Goal: Information Seeking & Learning: Learn about a topic

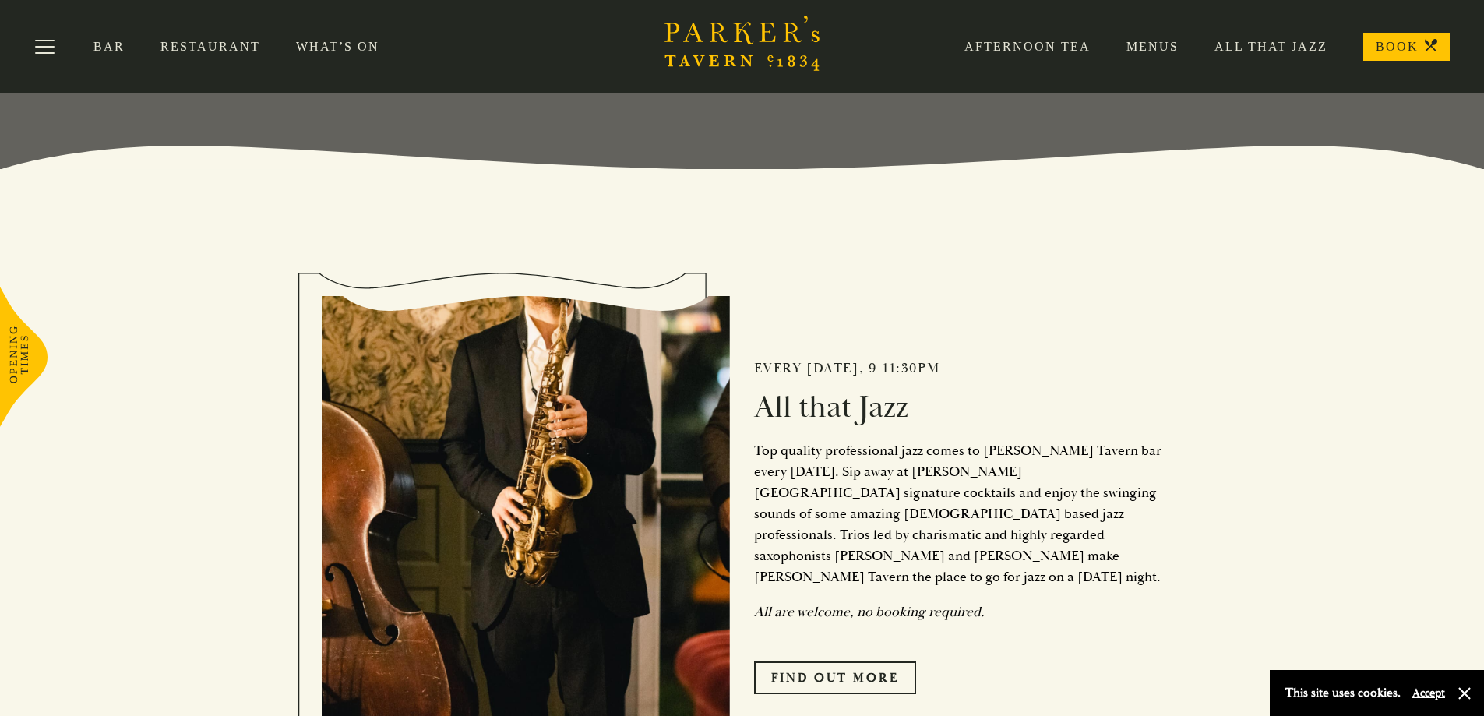
scroll to position [234, 0]
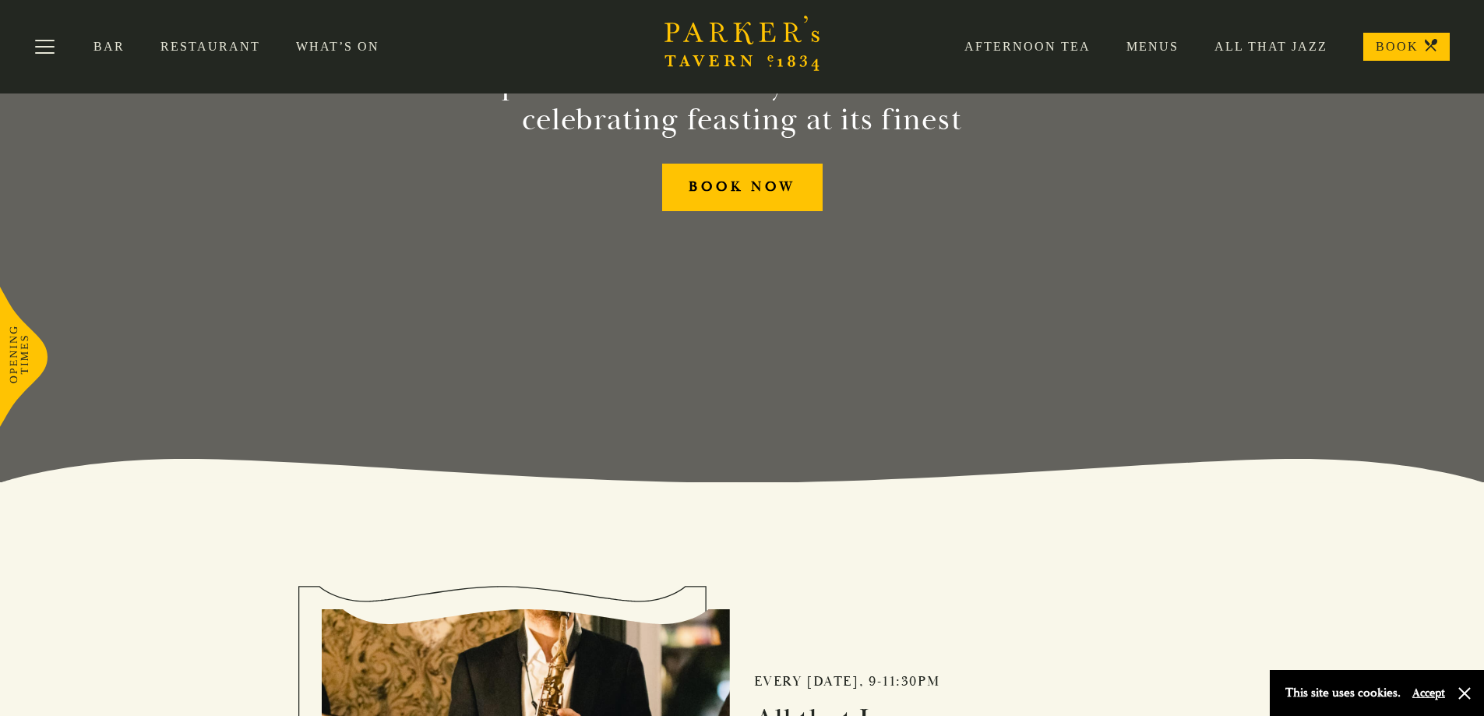
drag, startPoint x: 214, startPoint y: 47, endPoint x: 221, endPoint y: 66, distance: 20.5
click at [213, 47] on link "Restaurant" at bounding box center [229, 47] width 136 height 16
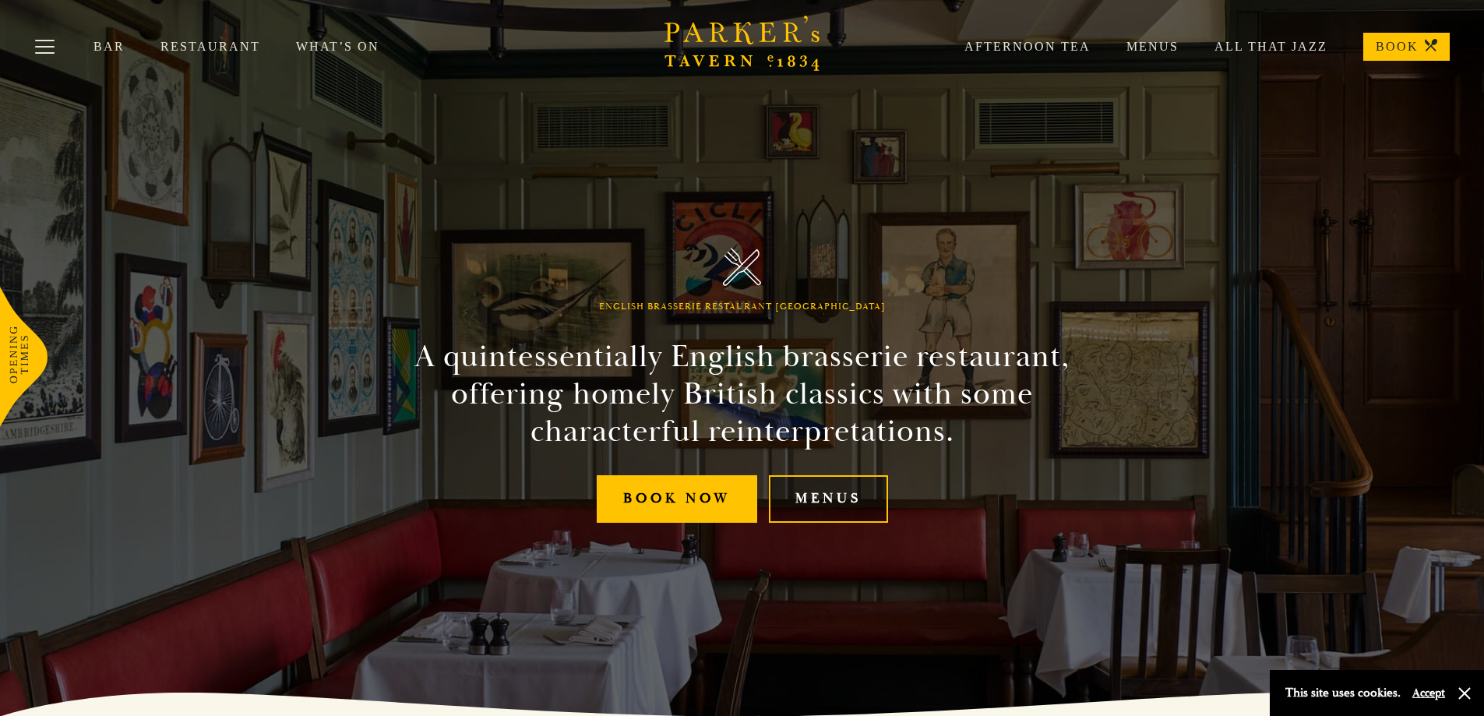
click at [828, 499] on link "Menus" at bounding box center [828, 499] width 119 height 48
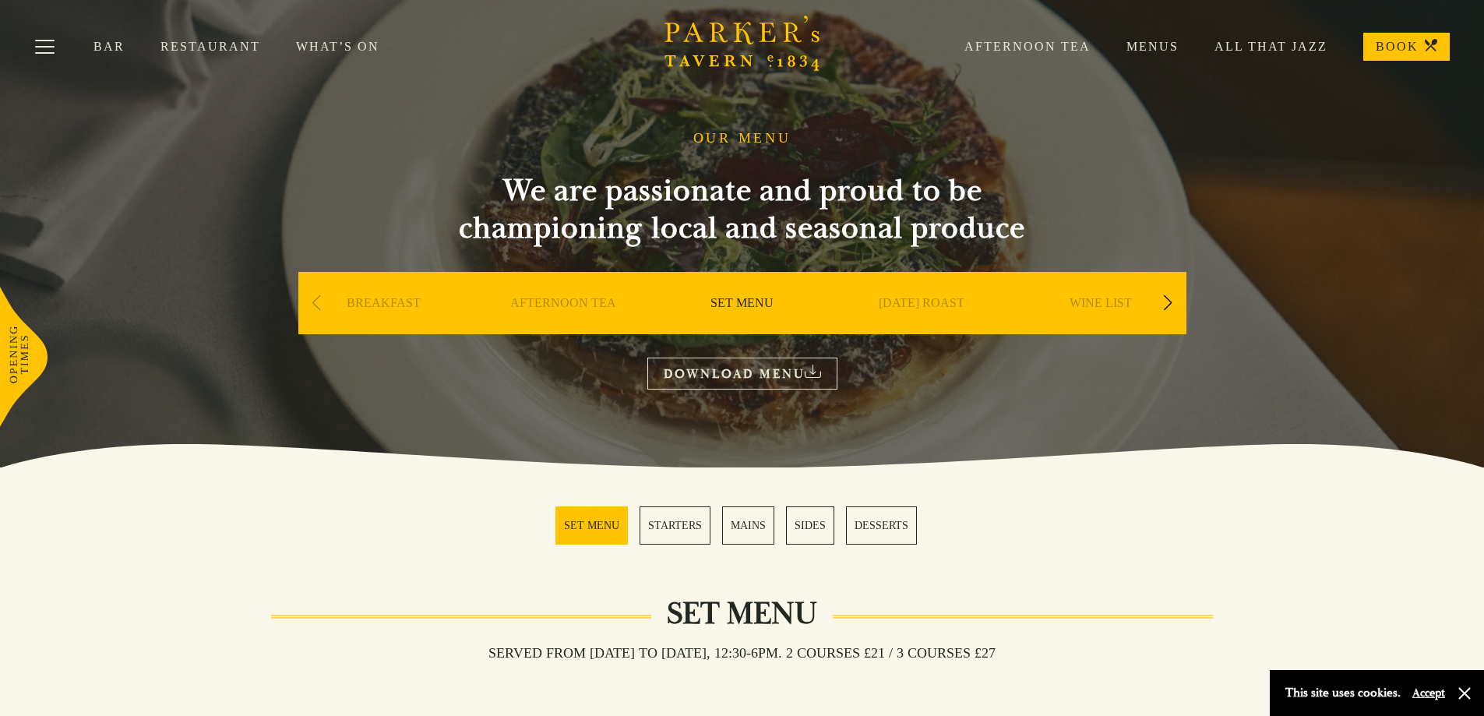
click at [912, 309] on link "SUNDAY ROAST" at bounding box center [922, 326] width 86 height 62
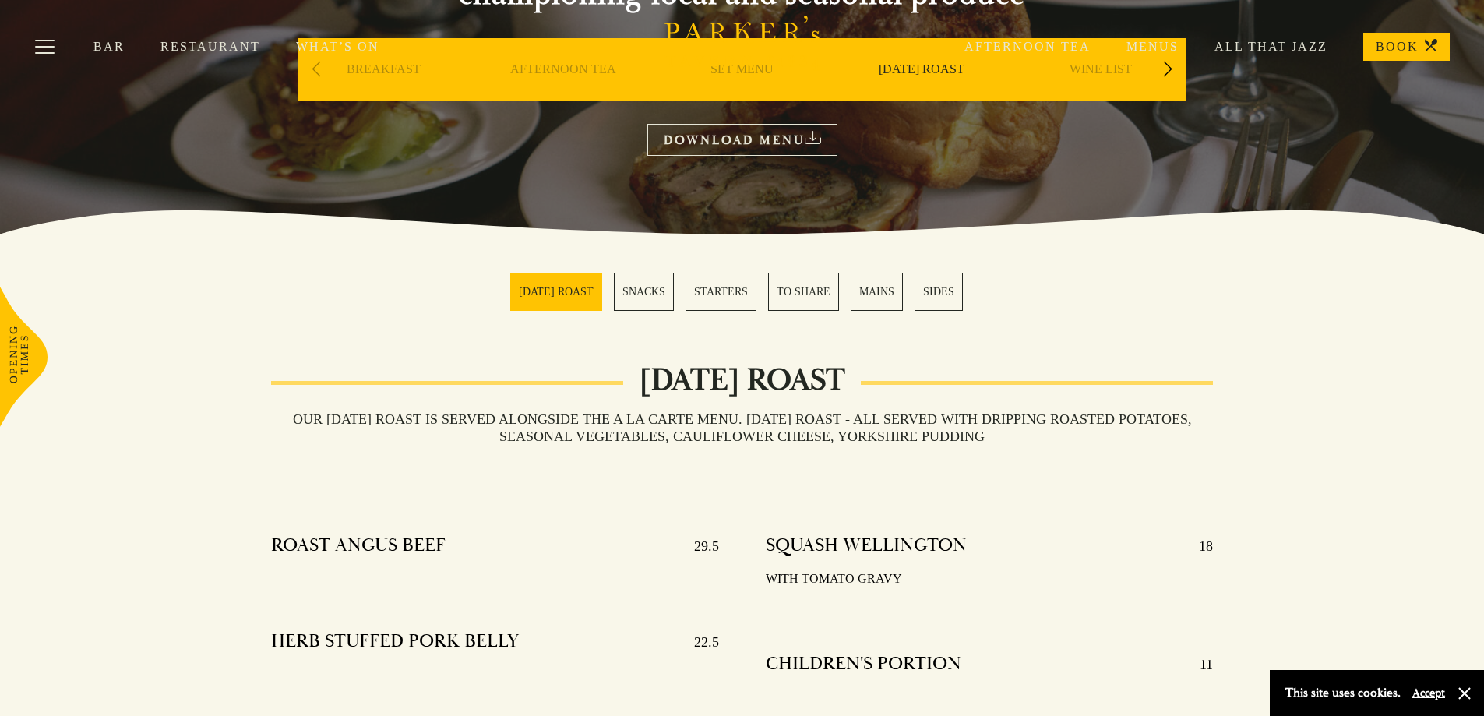
scroll to position [312, 0]
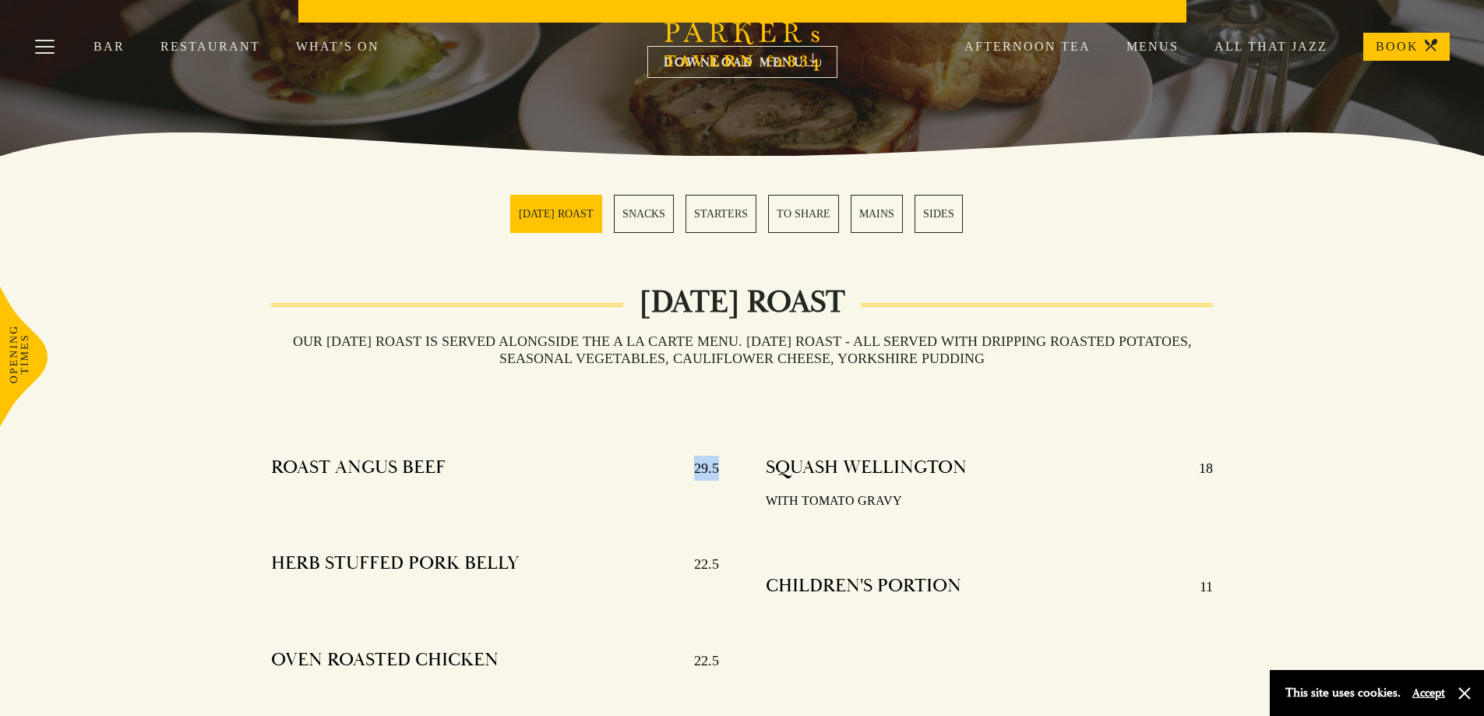
drag, startPoint x: 704, startPoint y: 464, endPoint x: 719, endPoint y: 468, distance: 15.1
click at [719, 468] on div "ROAST ANGUS BEEF 29.5 HERB STUFFED PORK BELLY 22.5 OVEN ROASTED CHICKEN 22.5" at bounding box center [495, 589] width 495 height 288
click at [711, 498] on div at bounding box center [495, 496] width 448 height 12
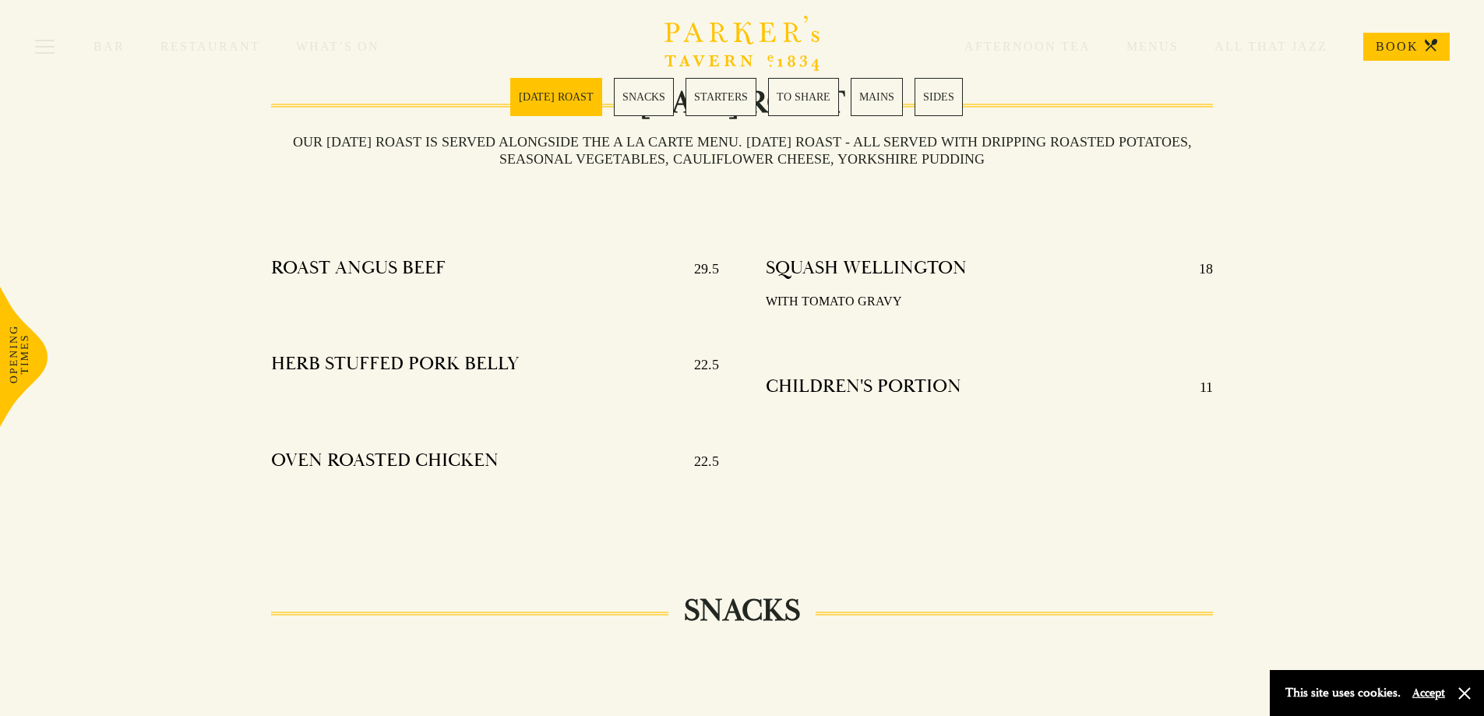
scroll to position [545, 0]
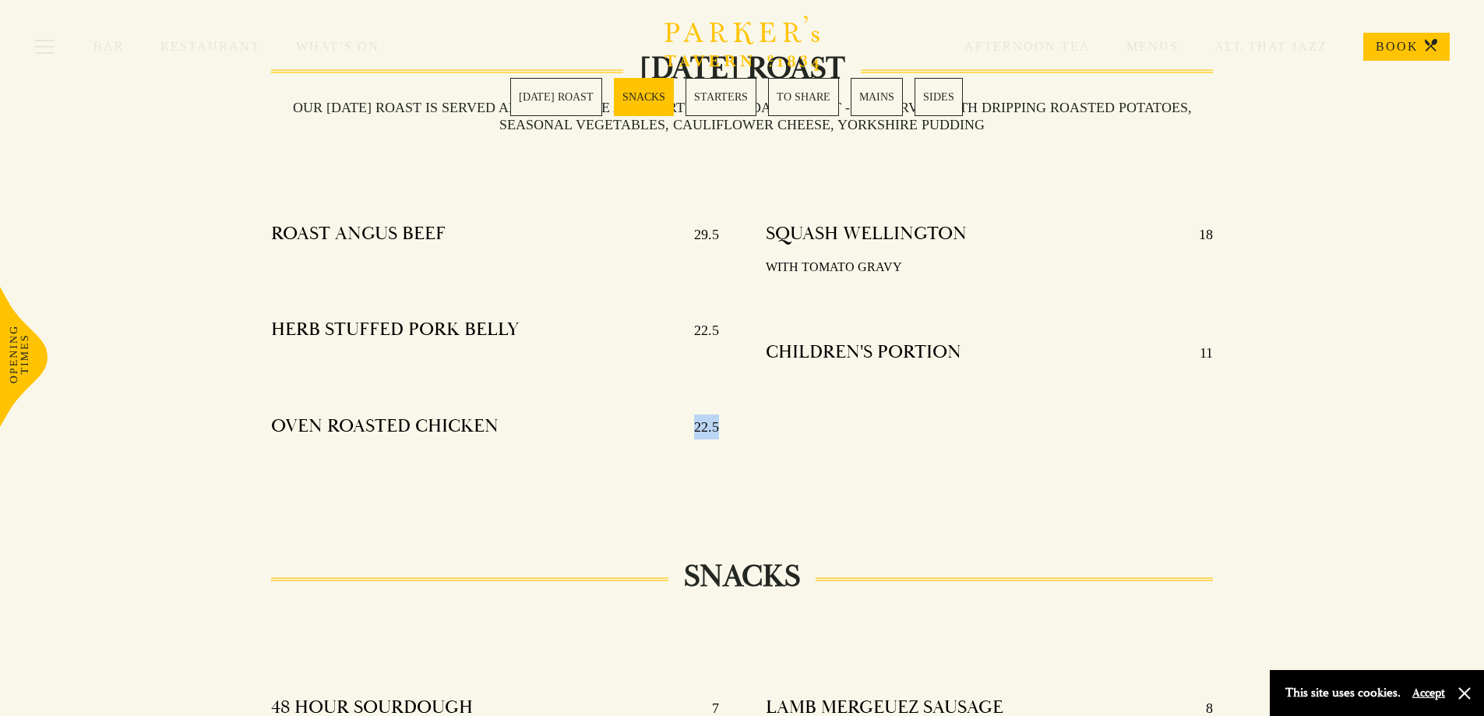
drag, startPoint x: 700, startPoint y: 429, endPoint x: 738, endPoint y: 439, distance: 39.5
click at [738, 439] on div "ROAST ANGUS BEEF 29.5 HERB STUFFED PORK BELLY 22.5 OVEN ROASTED CHICKEN 22.5" at bounding box center [495, 355] width 495 height 288
click at [729, 478] on div "ROAST ANGUS BEEF 29.5 HERB STUFFED PORK BELLY 22.5 OVEN ROASTED CHICKEN 22.5" at bounding box center [495, 355] width 495 height 288
click at [716, 482] on div "ROAST ANGUS BEEF 29.5 HERB STUFFED PORK BELLY 22.5 OVEN ROASTED CHICKEN 22.5" at bounding box center [495, 355] width 495 height 288
drag, startPoint x: 720, startPoint y: 427, endPoint x: 695, endPoint y: 446, distance: 31.2
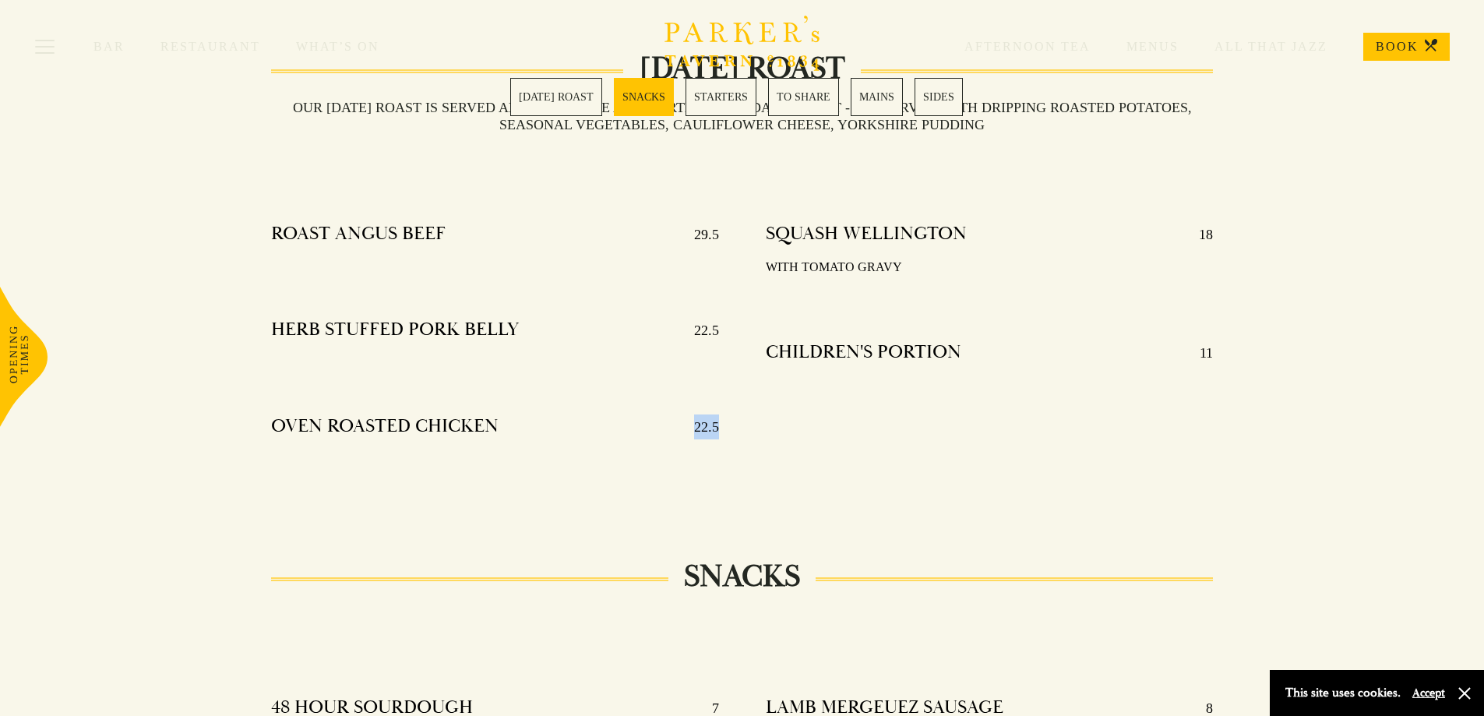
click at [693, 433] on div "ROAST ANGUS BEEF 29.5 HERB STUFFED PORK BELLY 22.5 OVEN ROASTED CHICKEN 22.5" at bounding box center [495, 355] width 495 height 288
click at [701, 465] on div "ROAST ANGUS BEEF 29.5 HERB STUFFED PORK BELLY 22.5 OVEN ROASTED CHICKEN 22.5" at bounding box center [495, 355] width 495 height 288
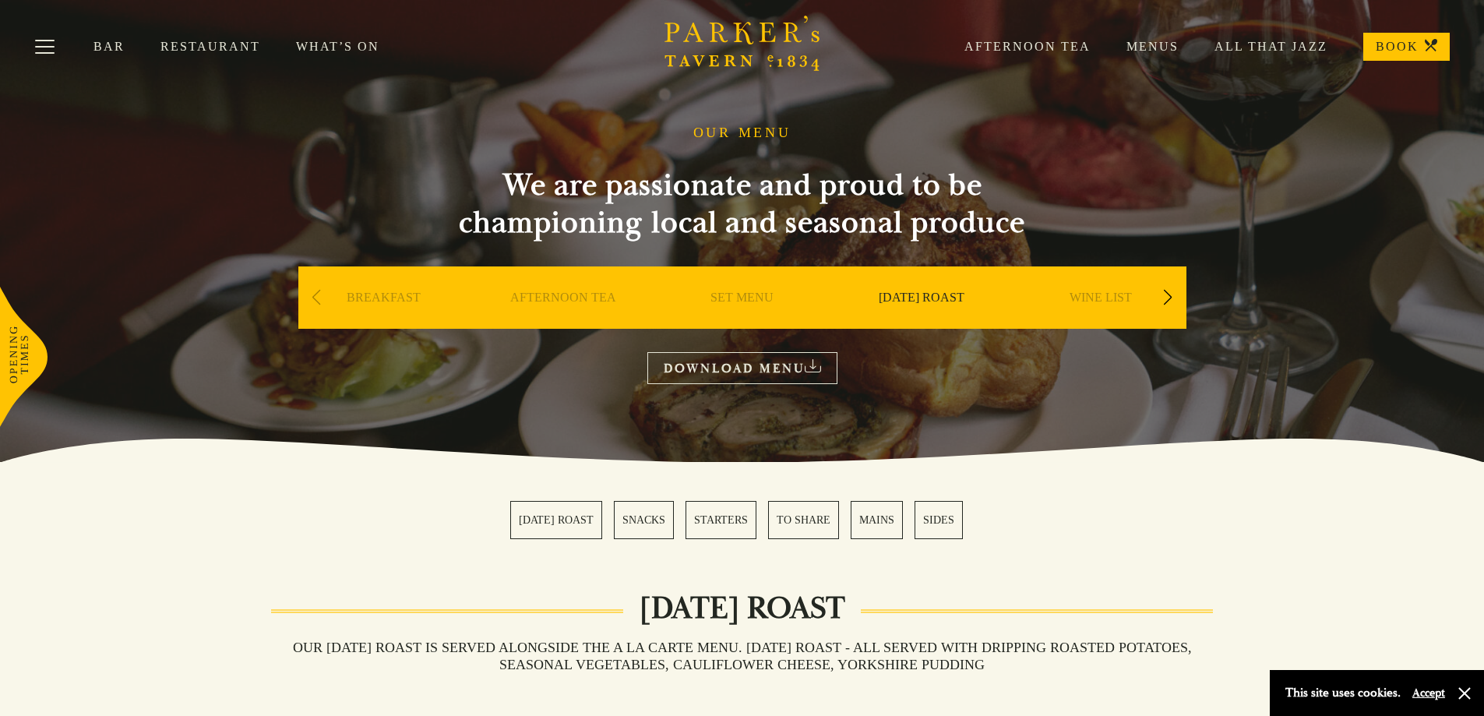
scroll to position [0, 0]
